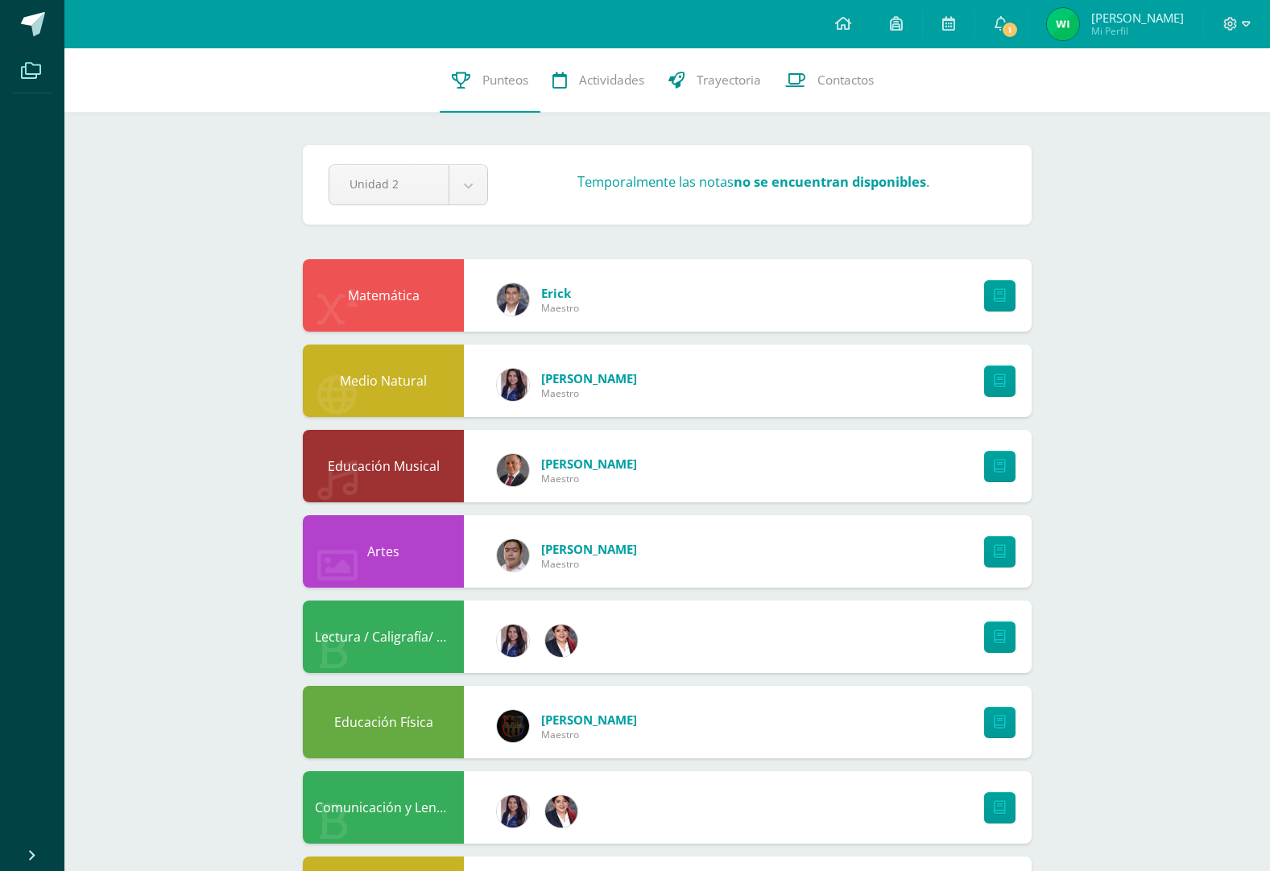
click at [32, 66] on icon at bounding box center [31, 71] width 20 height 16
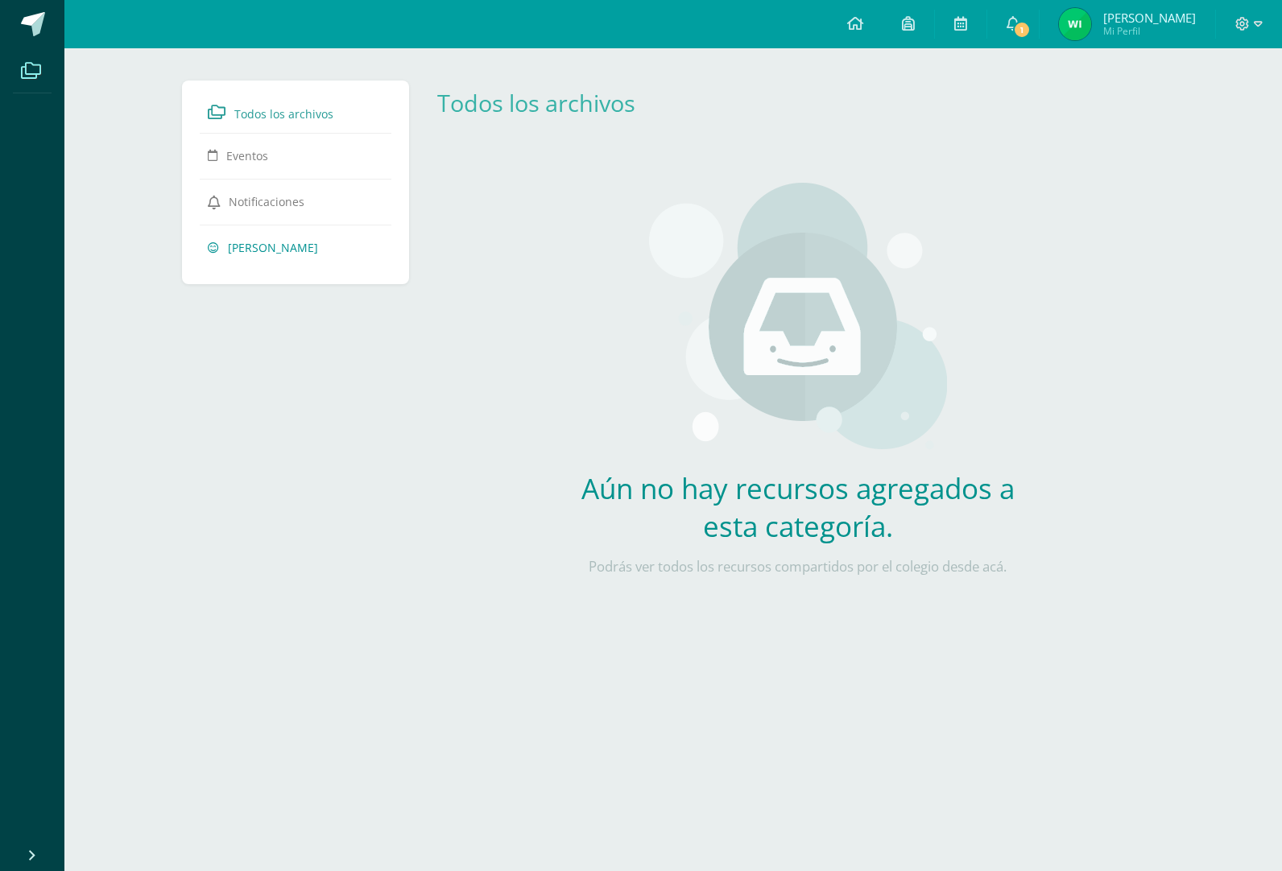
click at [280, 247] on span "[PERSON_NAME]" at bounding box center [273, 247] width 90 height 15
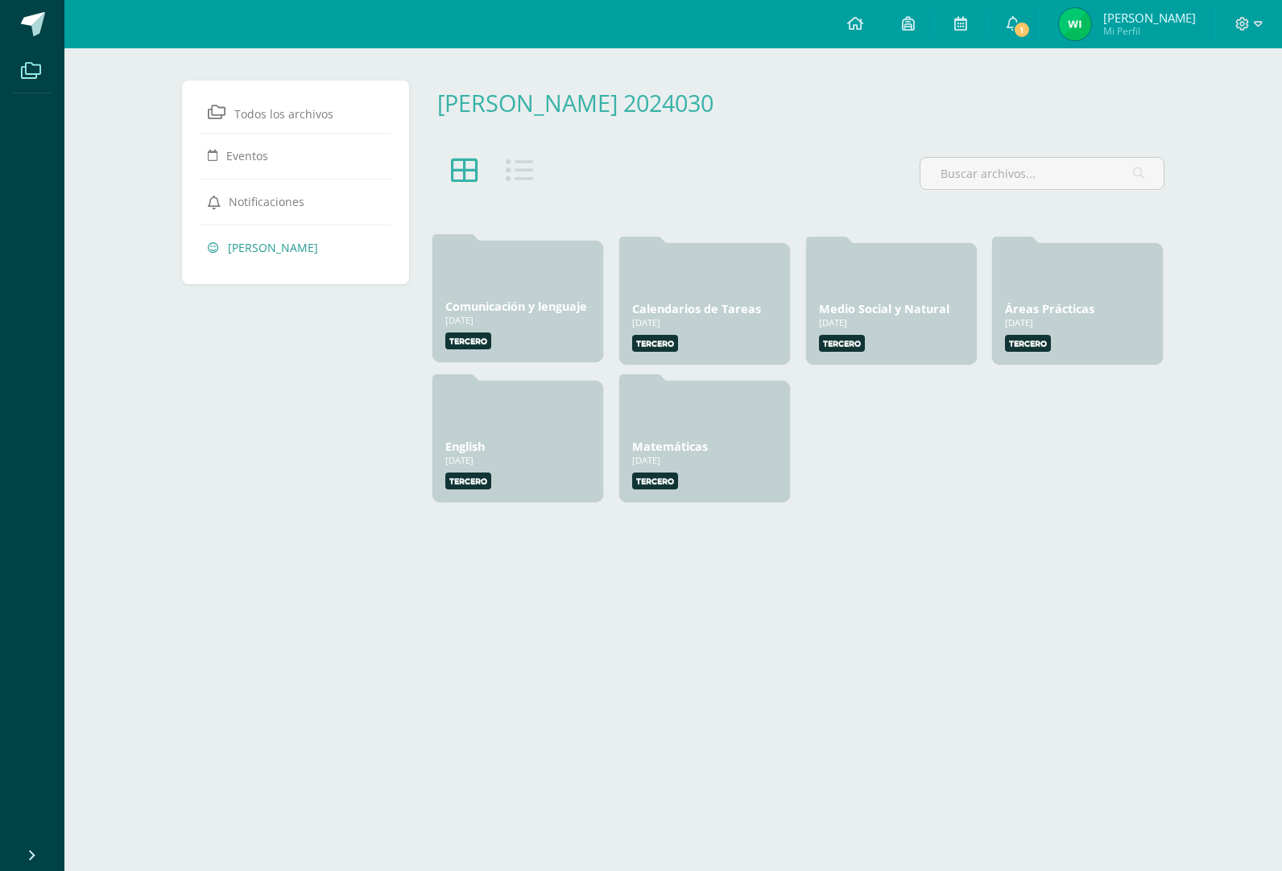
click at [572, 309] on link "Comunicación y lenguaje" at bounding box center [516, 306] width 142 height 15
click at [869, 308] on link "Medio Social y Natural" at bounding box center [884, 306] width 130 height 15
click at [1015, 303] on link "Áreas Prácticas" at bounding box center [1049, 306] width 89 height 15
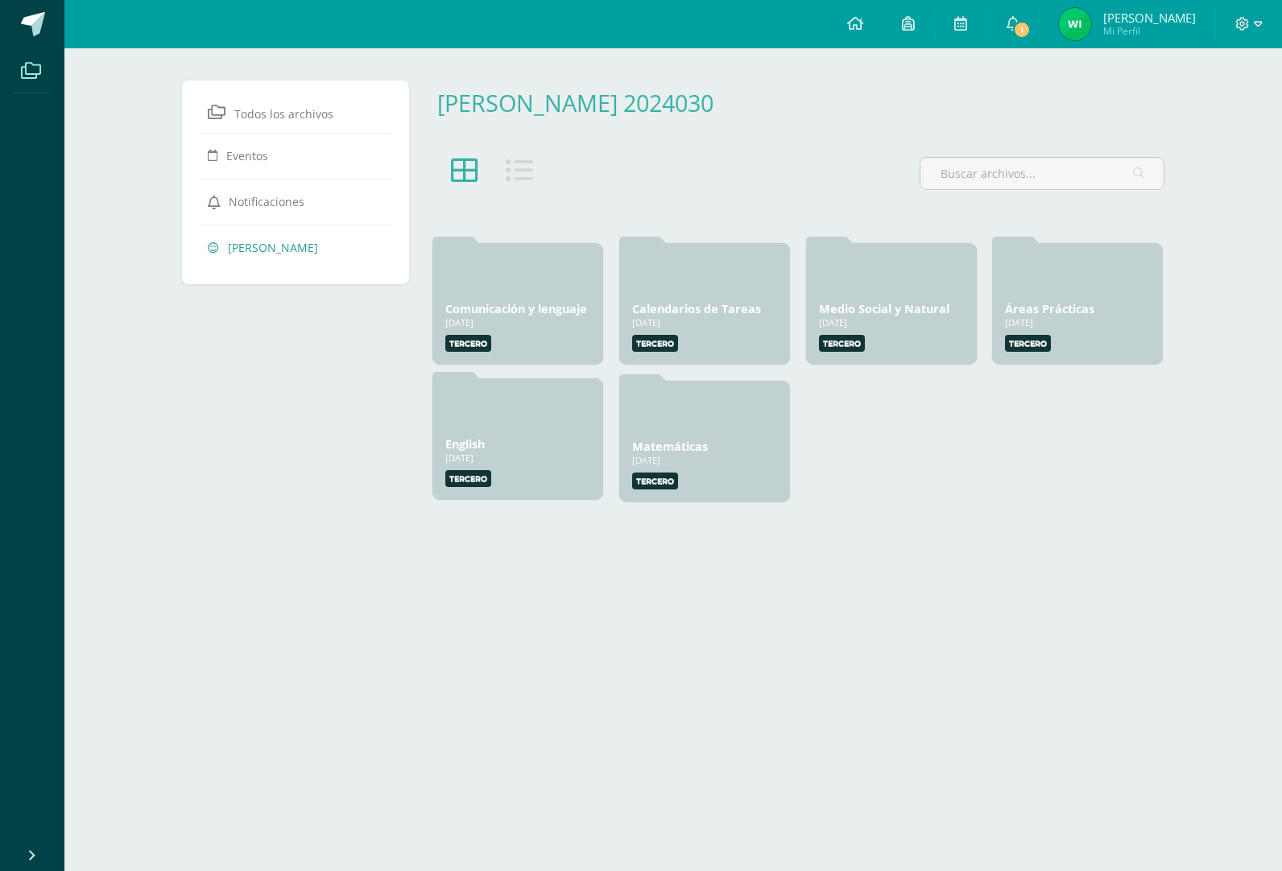
click at [468, 446] on link "English" at bounding box center [464, 443] width 39 height 15
click at [652, 446] on link "Matemáticas" at bounding box center [670, 443] width 76 height 15
click at [658, 312] on link "Calendarios de Tareas" at bounding box center [696, 306] width 129 height 15
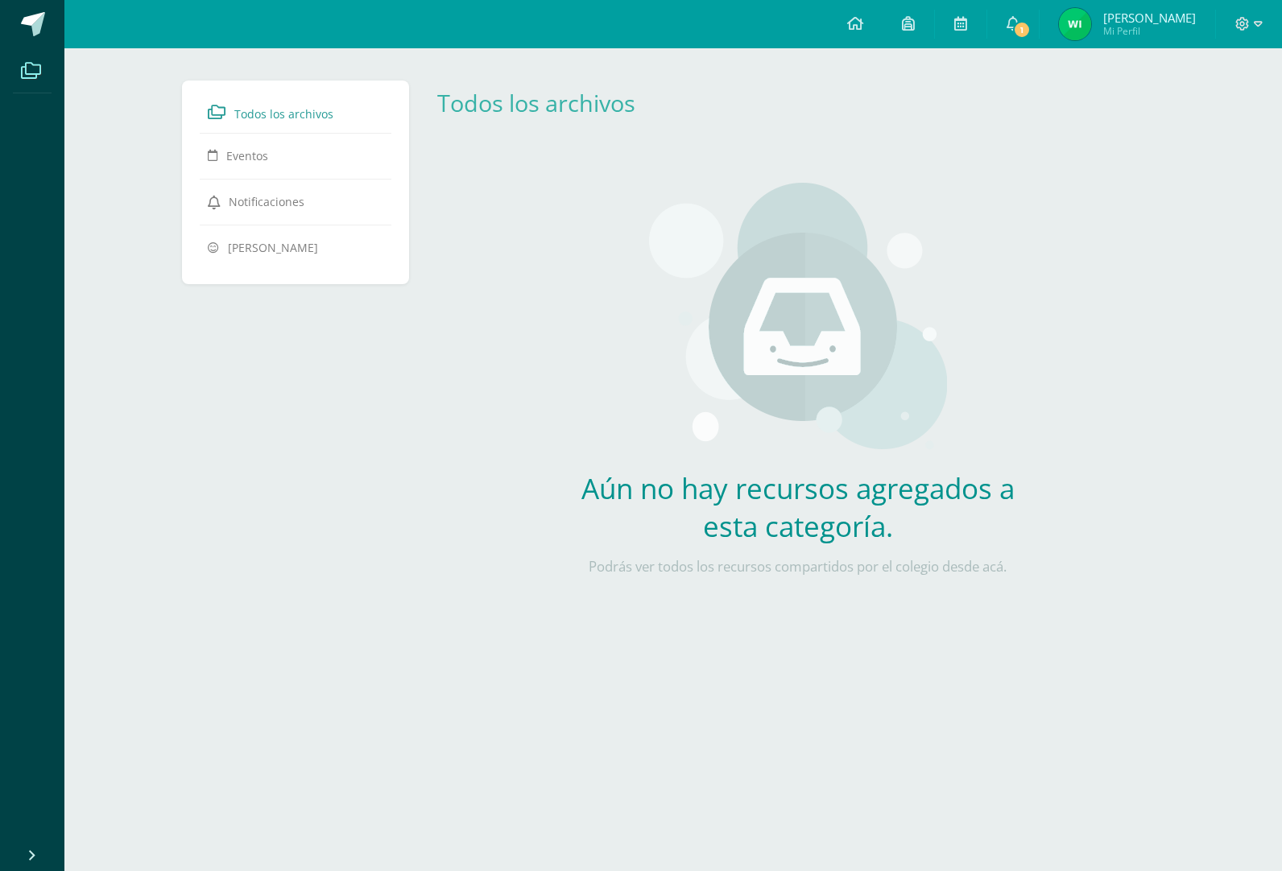
click at [269, 115] on span "Todos los archivos" at bounding box center [283, 113] width 99 height 15
click at [35, 27] on span at bounding box center [33, 24] width 24 height 24
click at [1038, 20] on link "1" at bounding box center [1013, 24] width 52 height 48
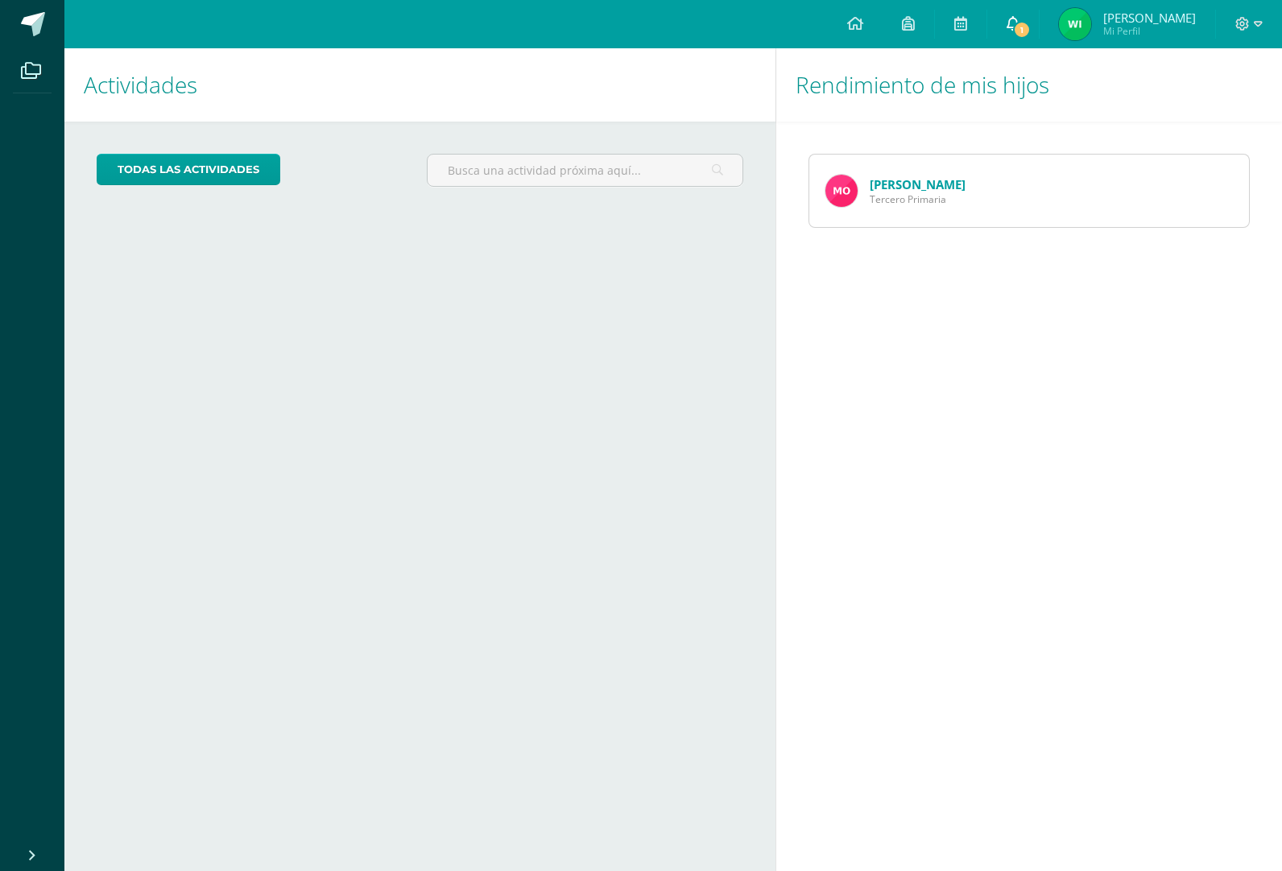
click at [1031, 27] on span "1" at bounding box center [1022, 30] width 18 height 18
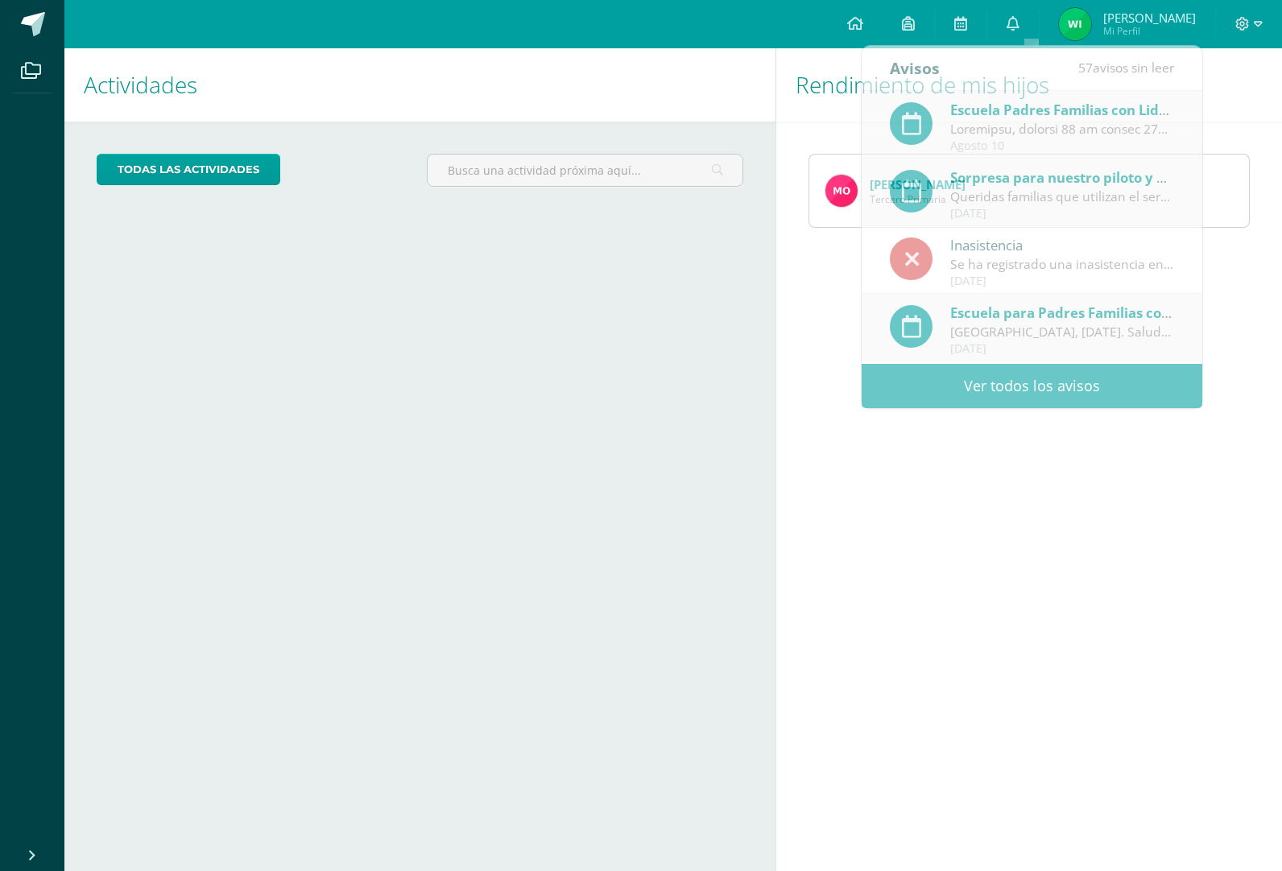
click at [1003, 486] on div "Rendimiento de mis hijos [PERSON_NAME] Primaria" at bounding box center [1031, 459] width 513 height 823
